Goal: Find specific fact: Find specific fact

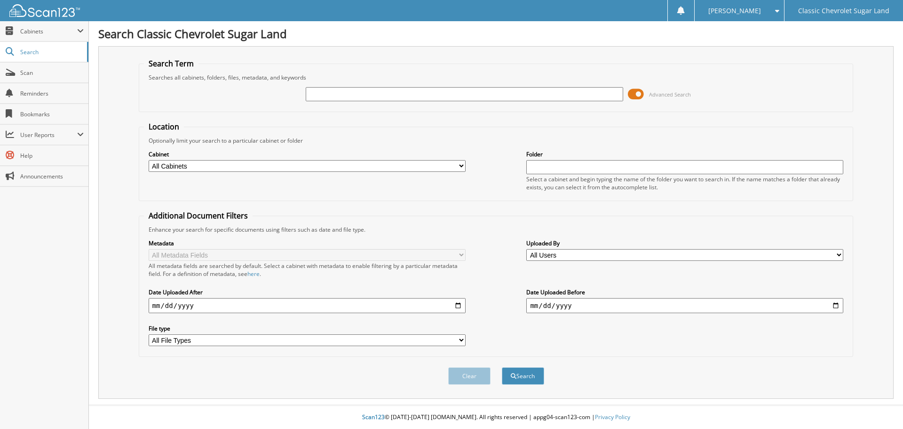
click at [349, 93] on input "text" at bounding box center [464, 94] width 317 height 14
type input "e"
type input "ESPI250830"
click at [502, 367] on button "Search" at bounding box center [523, 375] width 42 height 17
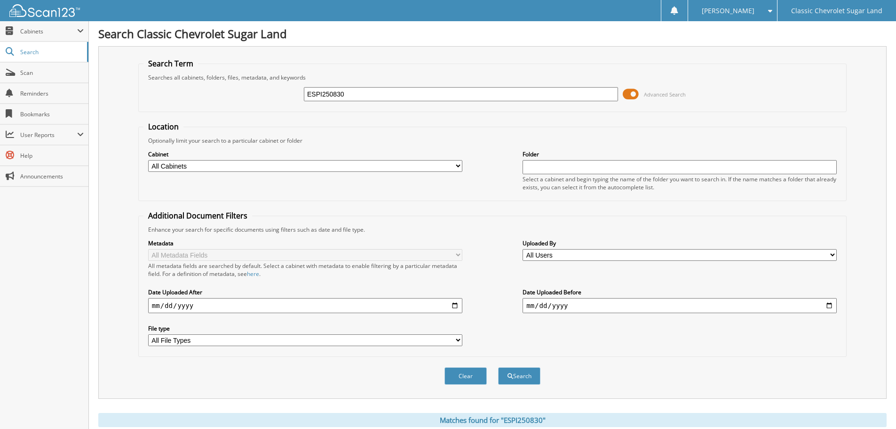
scroll to position [134, 0]
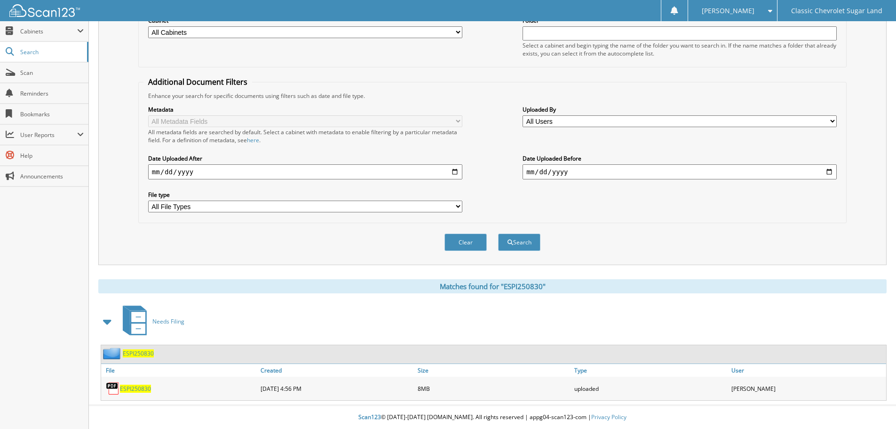
click at [140, 351] on span "ESPI250830" at bounding box center [138, 353] width 31 height 8
